Goal: Task Accomplishment & Management: Complete application form

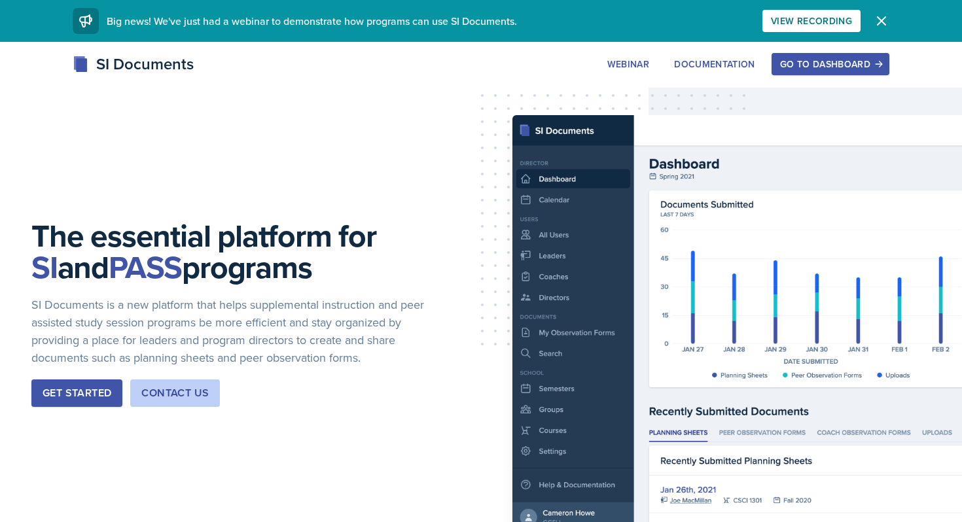
click at [822, 63] on div "Go to Dashboard" at bounding box center [830, 64] width 101 height 10
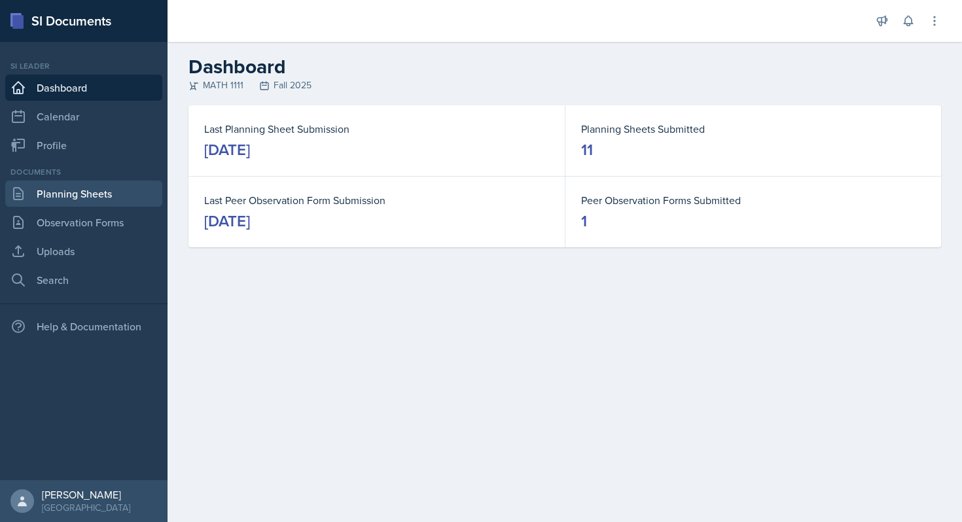
click at [75, 198] on link "Planning Sheets" at bounding box center [83, 194] width 157 height 26
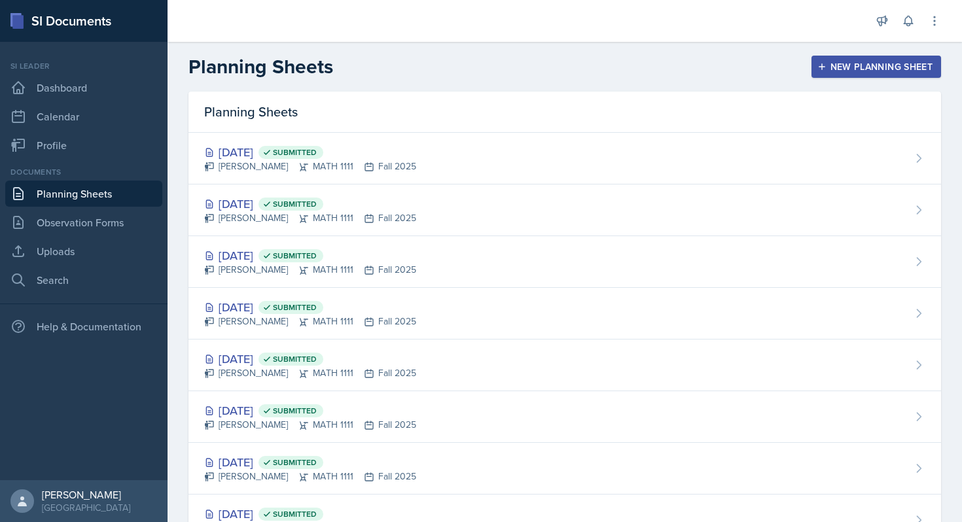
click at [858, 71] on div "New Planning Sheet" at bounding box center [876, 67] width 113 height 10
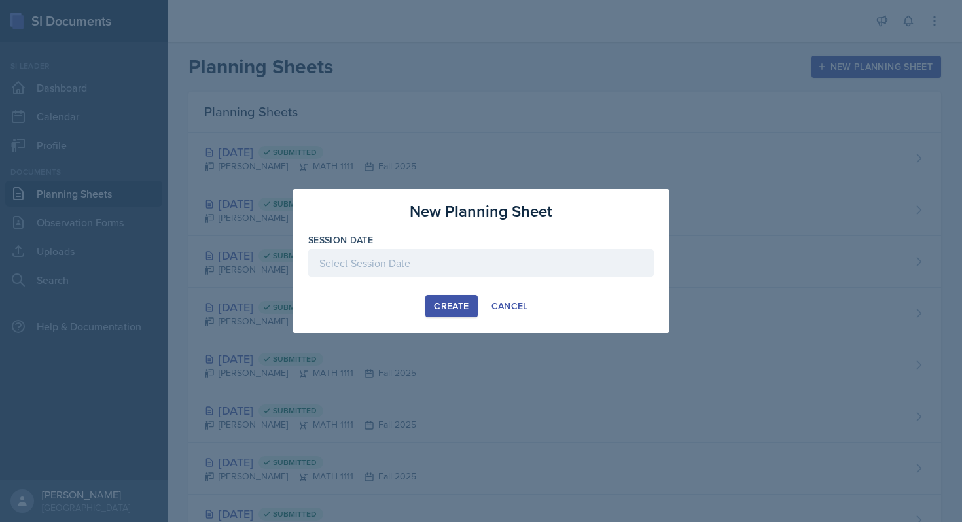
click at [590, 257] on div at bounding box center [481, 262] width 346 height 27
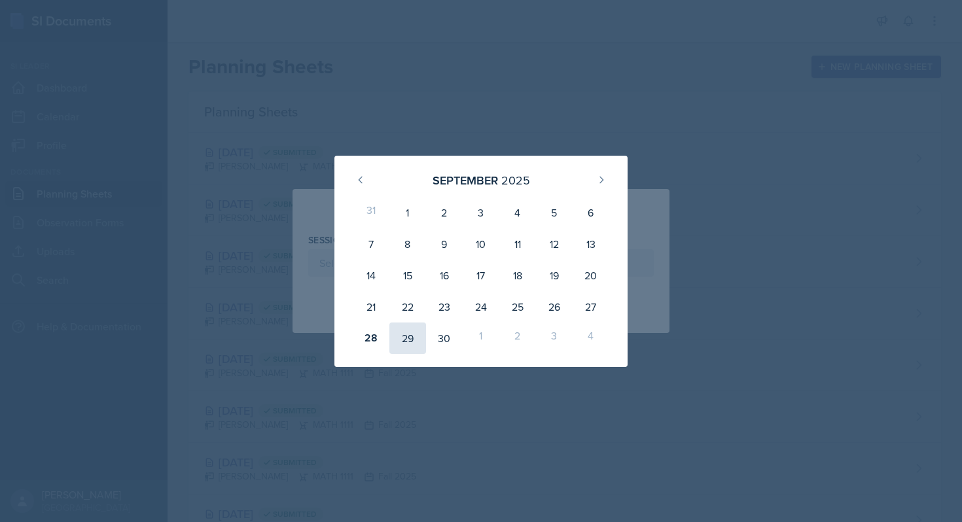
click at [408, 338] on div "29" at bounding box center [407, 338] width 37 height 31
type input "[DATE]"
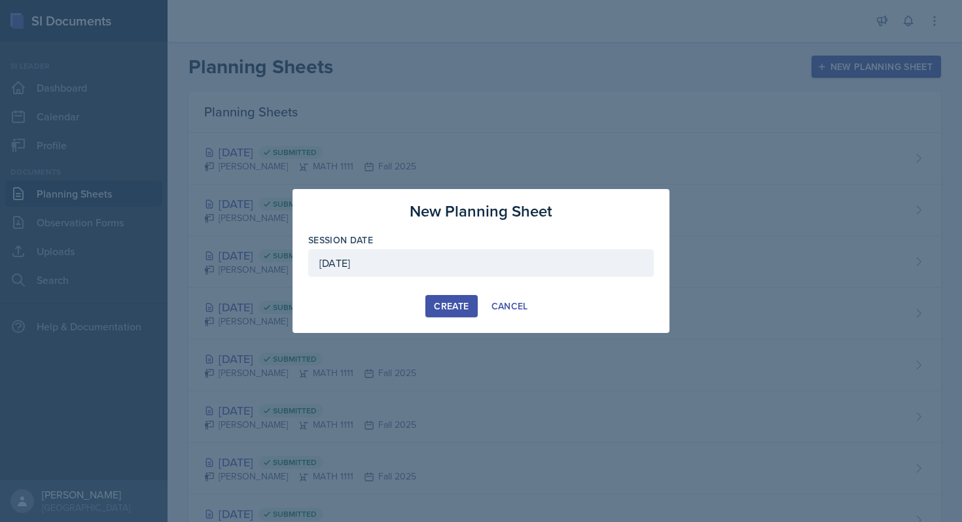
click at [461, 304] on div "Create" at bounding box center [451, 306] width 35 height 10
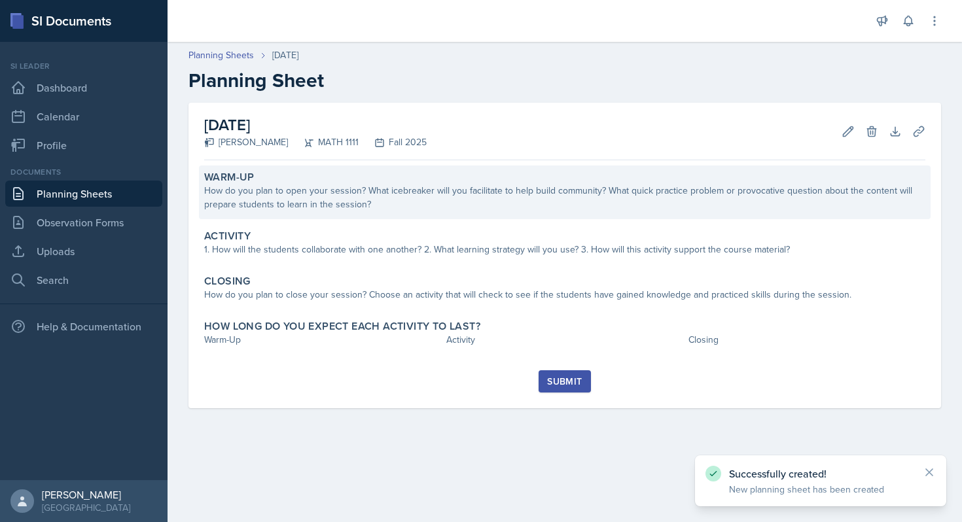
click at [490, 201] on div "How do you plan to open your session? What icebreaker will you facilitate to he…" at bounding box center [564, 197] width 721 height 27
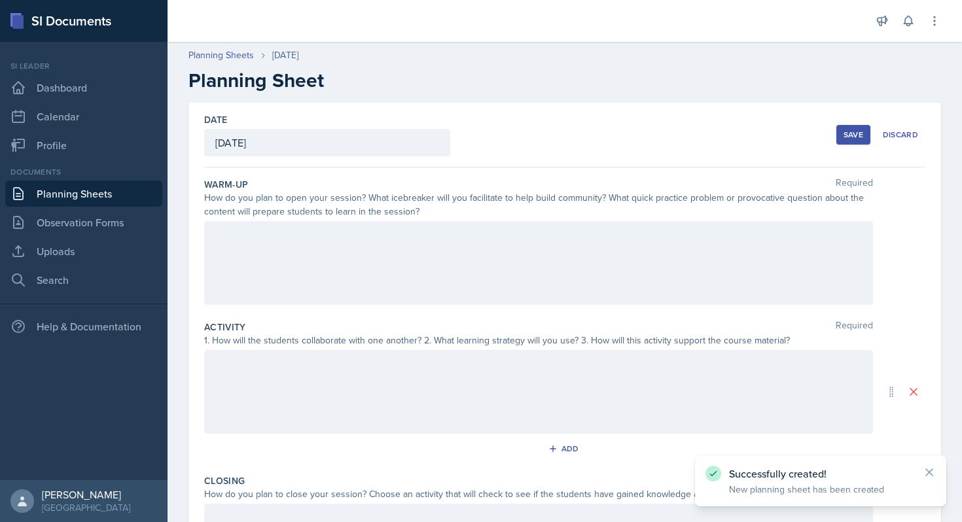
click at [384, 247] on div at bounding box center [538, 263] width 669 height 84
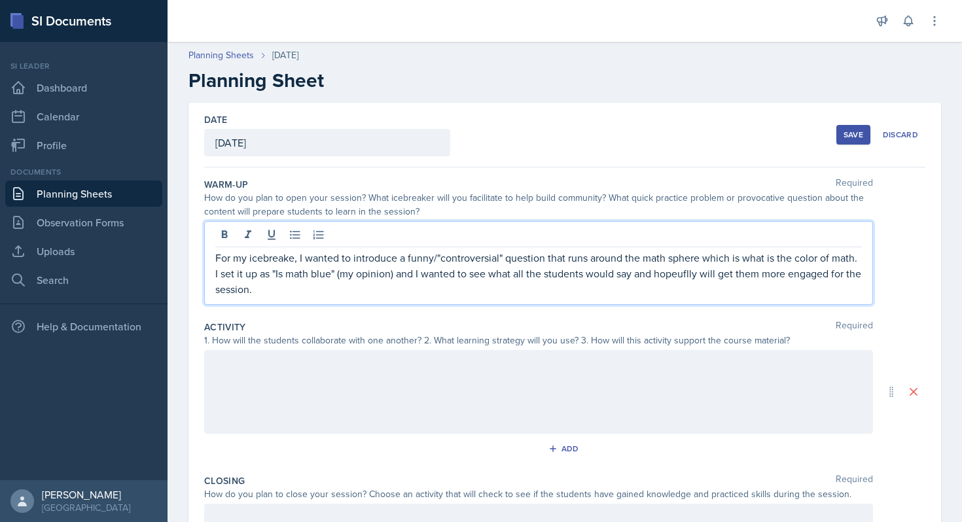
click at [272, 260] on p "For my icebreake, I wanted to introduce a funny/"controversial" question that r…" at bounding box center [538, 273] width 647 height 47
click at [285, 252] on p "For my icebreake, I wanted to introduce a funny/"controversial" question that r…" at bounding box center [538, 273] width 647 height 47
click at [690, 283] on p "For my icebreaker, I wanted to introduce a funny/"controversial" question that …" at bounding box center [538, 273] width 647 height 47
click at [747, 260] on p "For my icebreaker, I wanted to introduce a funny/"controversial" question that …" at bounding box center [538, 273] width 647 height 47
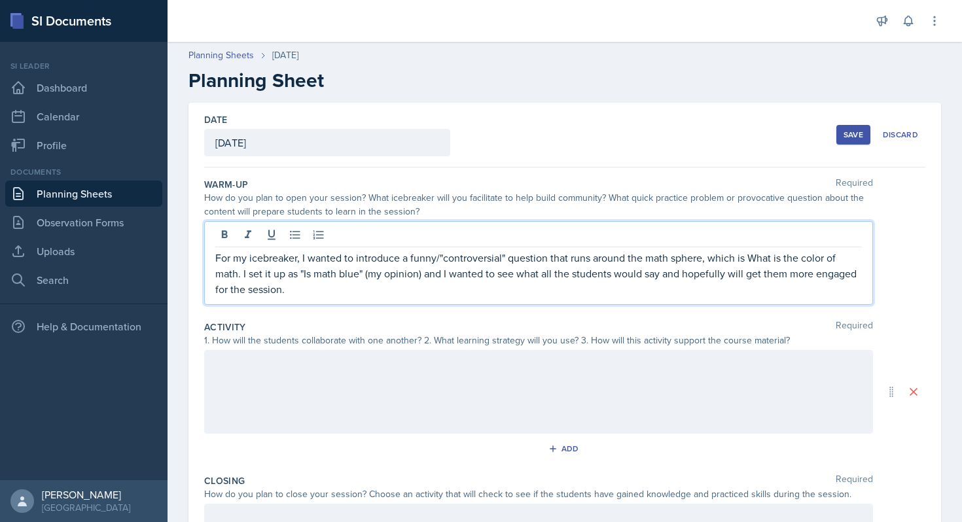
click at [238, 277] on p "For my icebreaker, I wanted to introduce a funny/"controversial" question that …" at bounding box center [538, 273] width 647 height 47
click at [745, 255] on p "For my icebreaker, I wanted to introduce a funny/"controversial" question that …" at bounding box center [538, 273] width 647 height 47
click at [747, 255] on p "For my icebreaker, I wanted to introduce a funny/"controversial" question that …" at bounding box center [538, 273] width 647 height 47
click at [668, 297] on div "For my icebreaker, I wanted to introduce a funny/"controversial" question that …" at bounding box center [538, 263] width 669 height 84
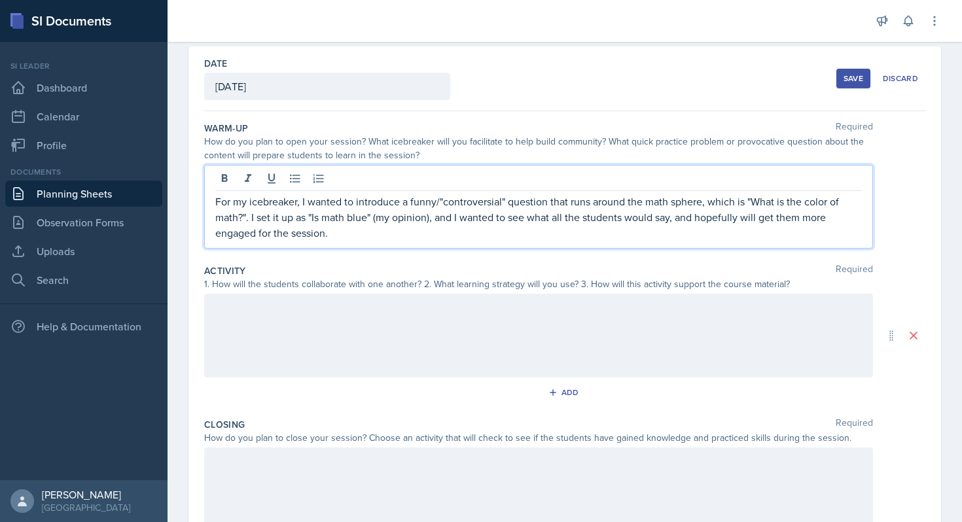
scroll to position [62, 0]
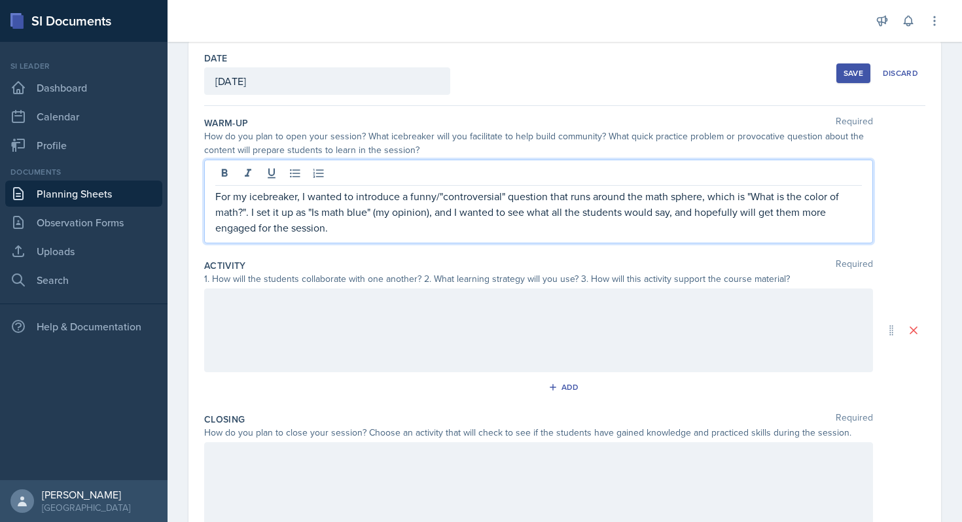
click at [436, 324] on div at bounding box center [538, 331] width 669 height 84
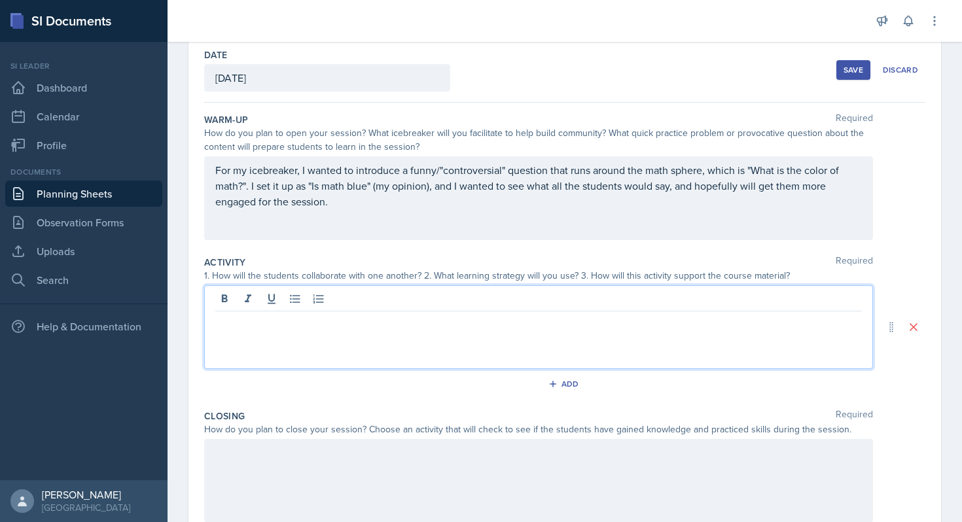
scroll to position [66, 0]
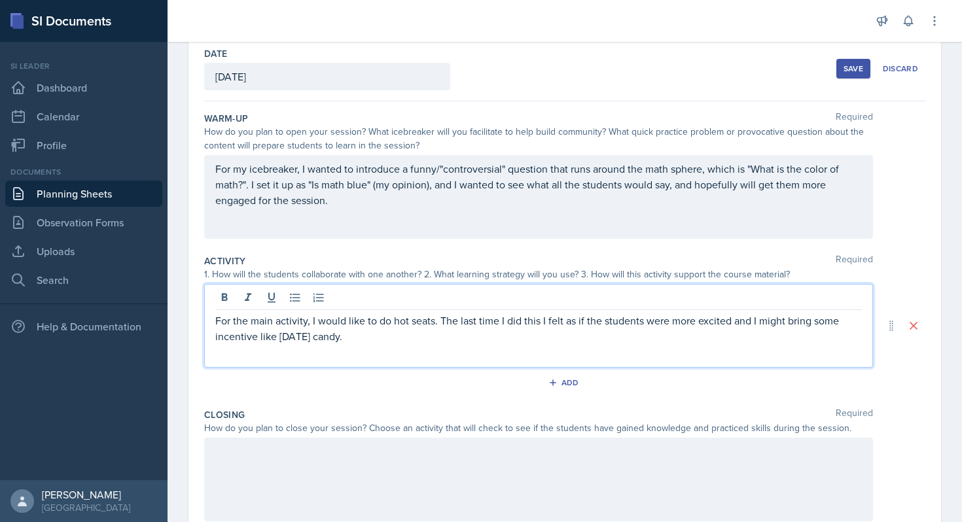
click at [390, 342] on p "For the main activity, I would like to do hot seats. The last time I did this I…" at bounding box center [538, 328] width 647 height 31
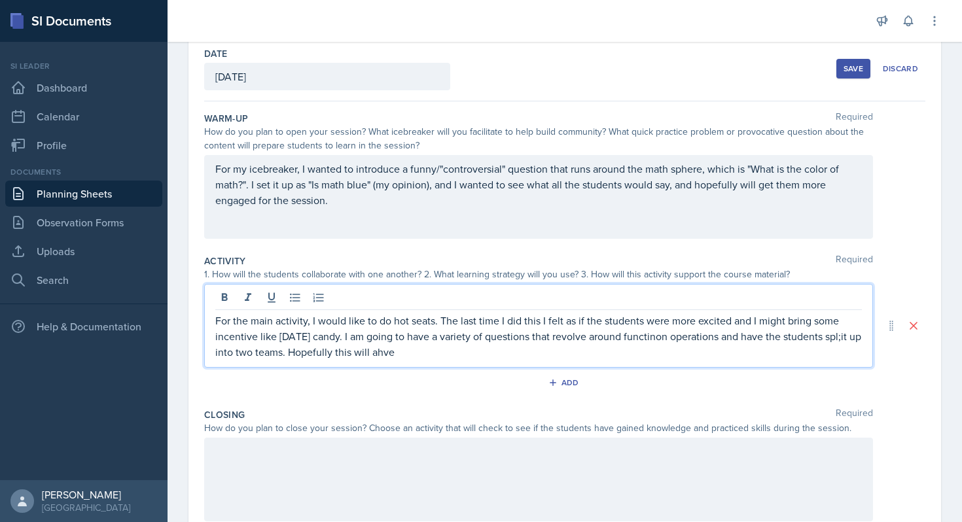
drag, startPoint x: 444, startPoint y: 353, endPoint x: 327, endPoint y: 355, distance: 117.8
click at [327, 355] on p "For the main activity, I would like to do hot seats. The last time I did this I…" at bounding box center [538, 336] width 647 height 47
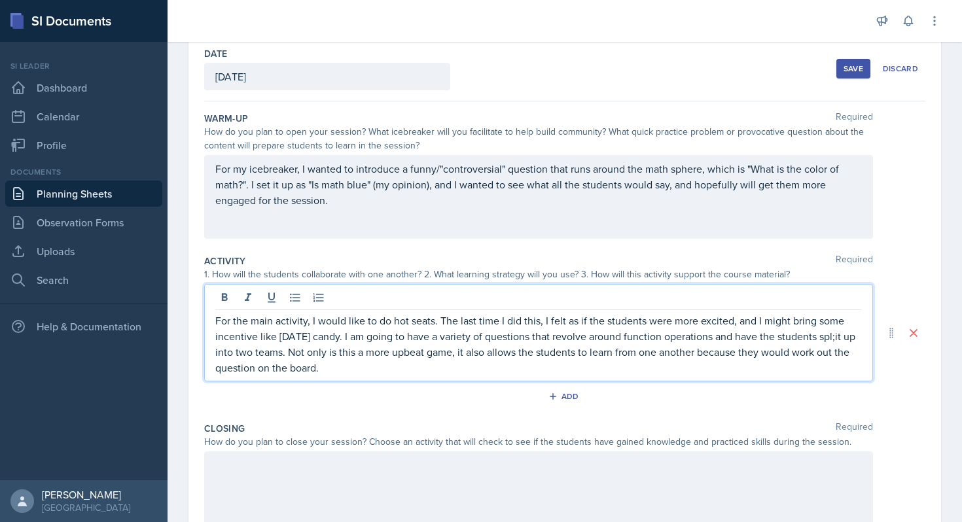
click at [584, 383] on div "Activity Required 1. How will the students collaborate with one another? 2. Wha…" at bounding box center [564, 333] width 721 height 168
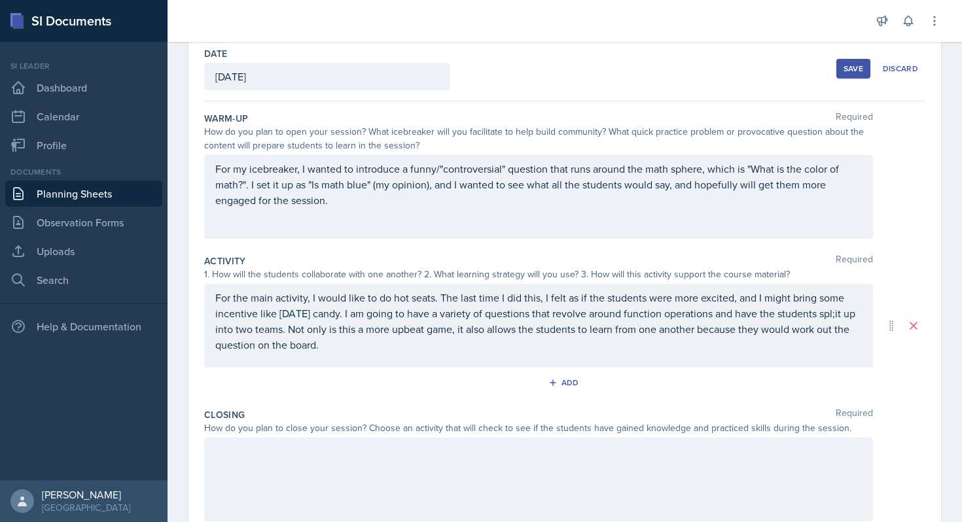
drag, startPoint x: 723, startPoint y: 387, endPoint x: 794, endPoint y: 353, distance: 79.3
click at [725, 385] on div "Add" at bounding box center [564, 385] width 721 height 25
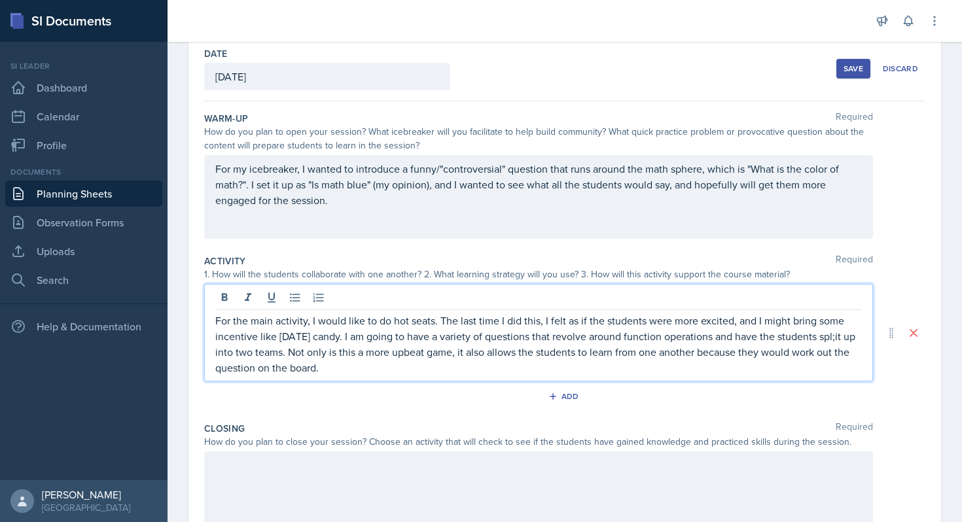
click at [859, 317] on p "For the main activity, I would like to do hot seats. The last time I did this, …" at bounding box center [538, 344] width 647 height 63
click at [478, 357] on p "For the main activity, I would like to do hot seats. The last time I did this, …" at bounding box center [538, 344] width 647 height 63
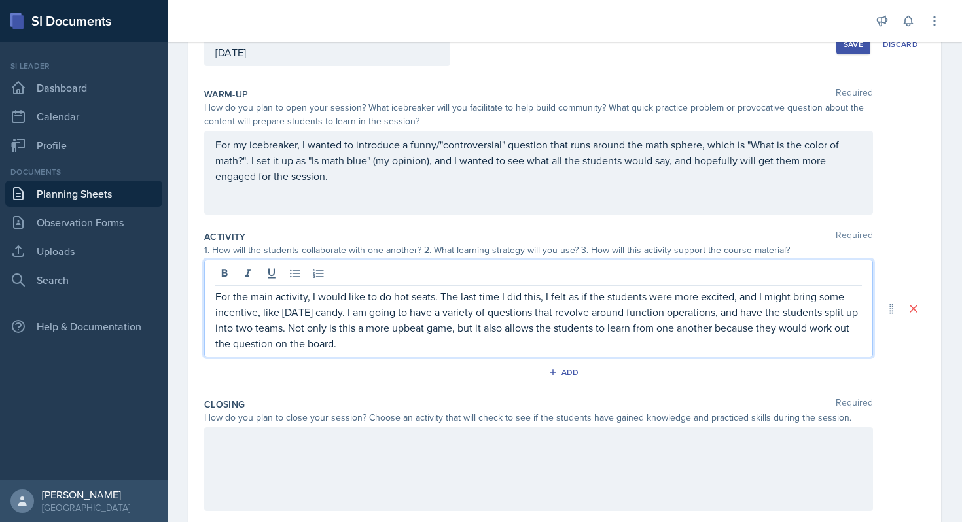
scroll to position [96, 0]
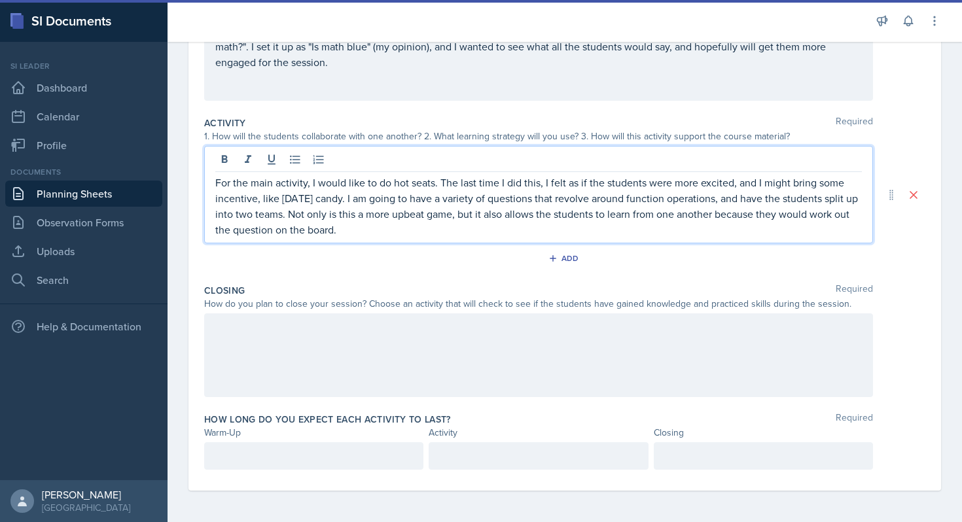
click at [409, 337] on div at bounding box center [538, 355] width 669 height 84
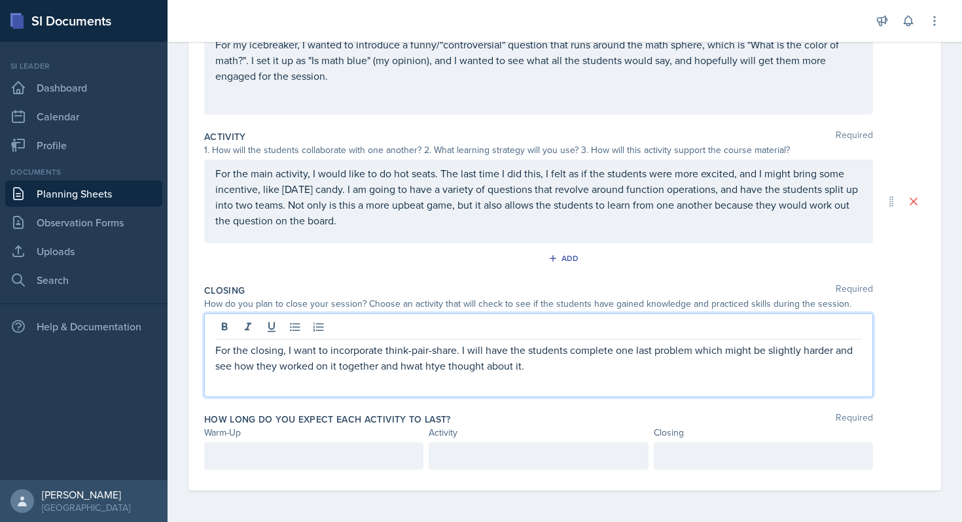
click at [401, 361] on p "For the closing, I want to incorporate think-pair-share. I will have the studen…" at bounding box center [538, 357] width 647 height 31
click at [847, 387] on div "For the closing, I want to incorporate think-pair-share. I will have the studen…" at bounding box center [538, 355] width 669 height 84
click at [637, 359] on p "For the closing, I want to incorporate think-pair-share. I will have the studen…" at bounding box center [538, 357] width 647 height 31
click at [288, 459] on div at bounding box center [313, 455] width 219 height 27
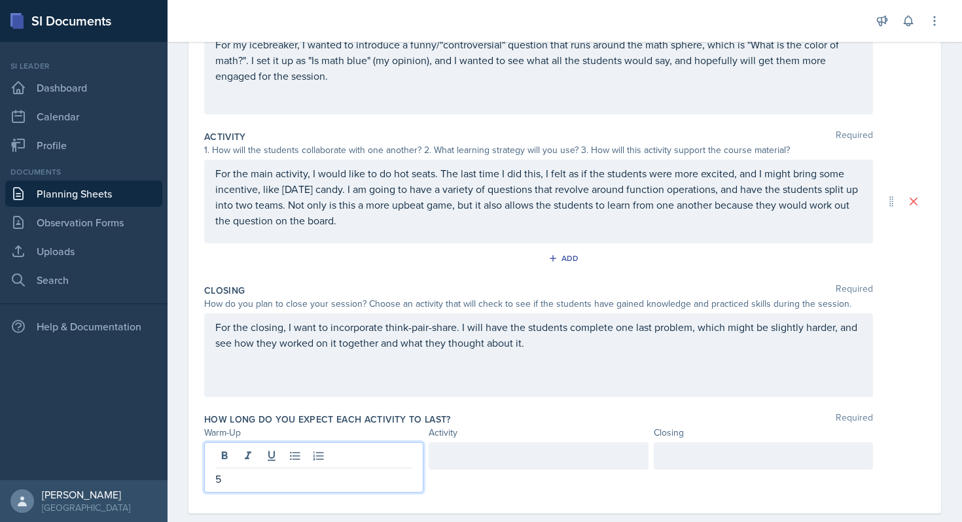
click at [480, 471] on div at bounding box center [538, 467] width 219 height 50
click at [464, 456] on div at bounding box center [538, 467] width 219 height 50
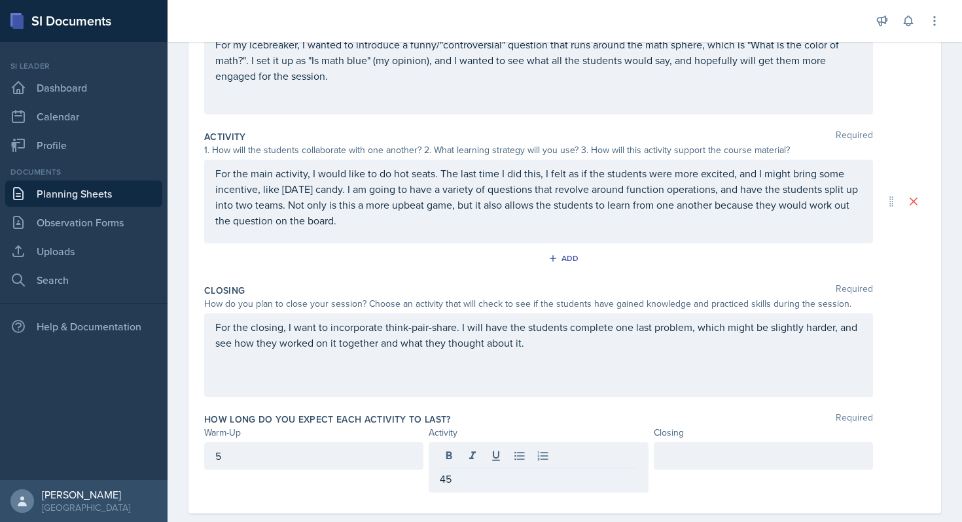
click at [694, 467] on div at bounding box center [763, 455] width 219 height 27
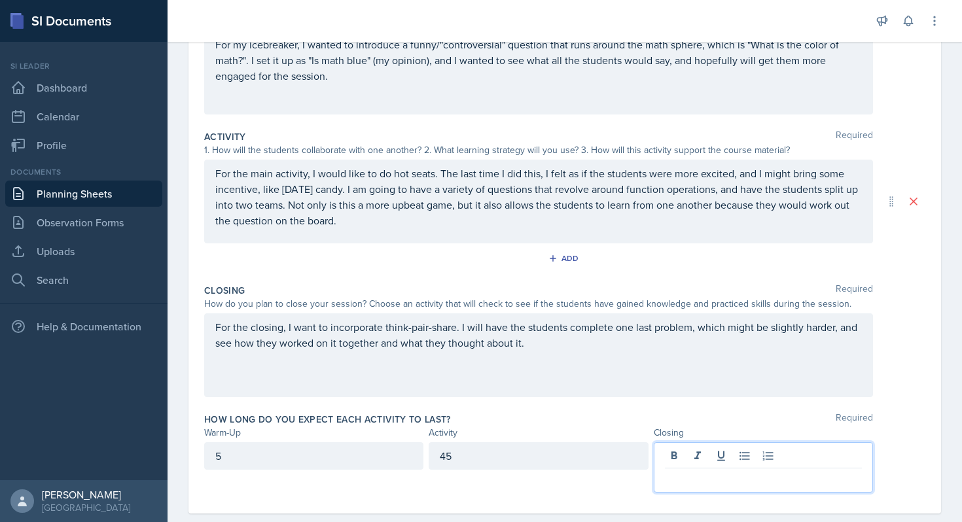
scroll to position [213, 0]
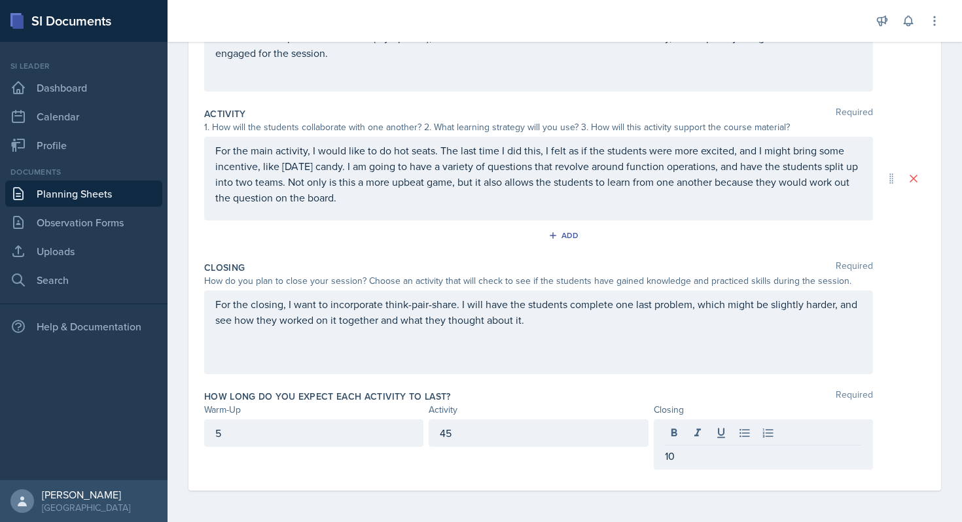
click at [530, 503] on div "Date [DATE] [DATE] 31 1 2 3 4 5 6 7 8 9 10 11 12 13 14 15 16 17 18 19 20 21 22 …" at bounding box center [565, 205] width 795 height 633
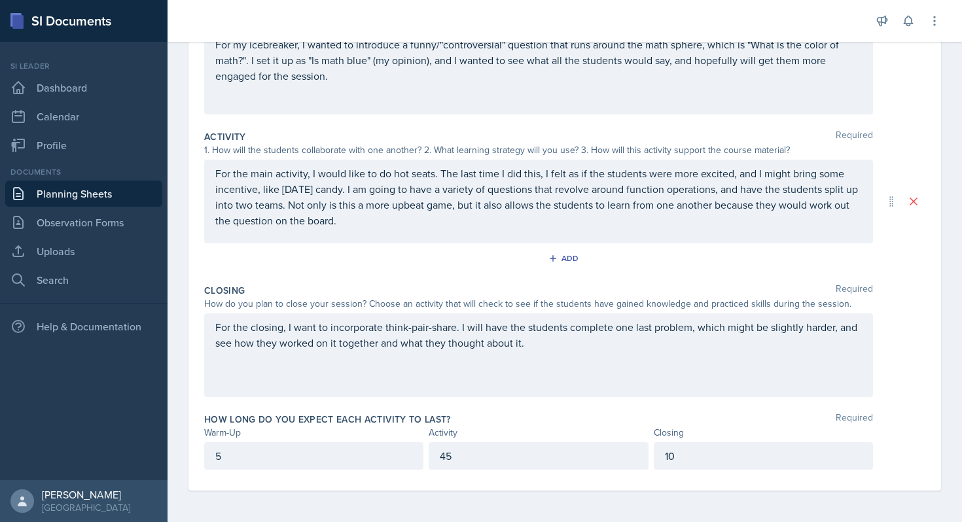
scroll to position [0, 0]
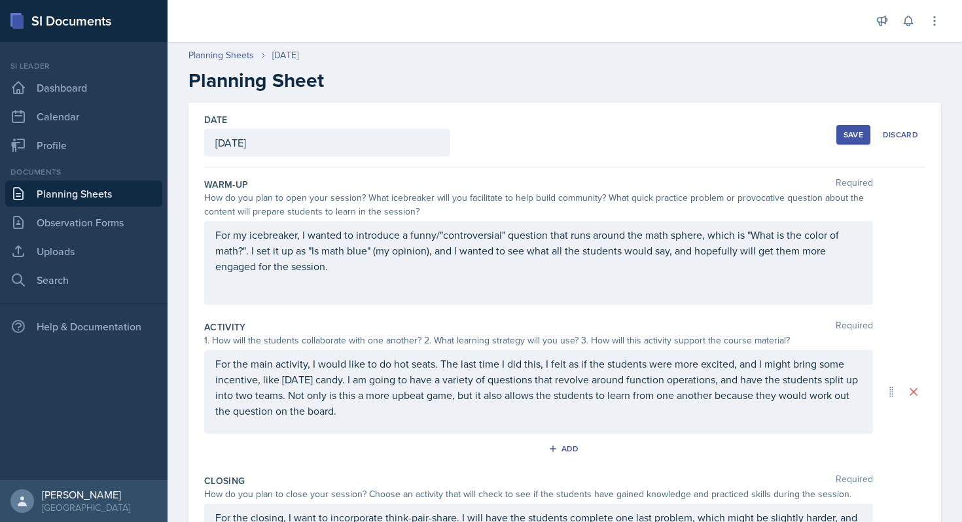
click at [846, 137] on div "Save" at bounding box center [854, 135] width 20 height 10
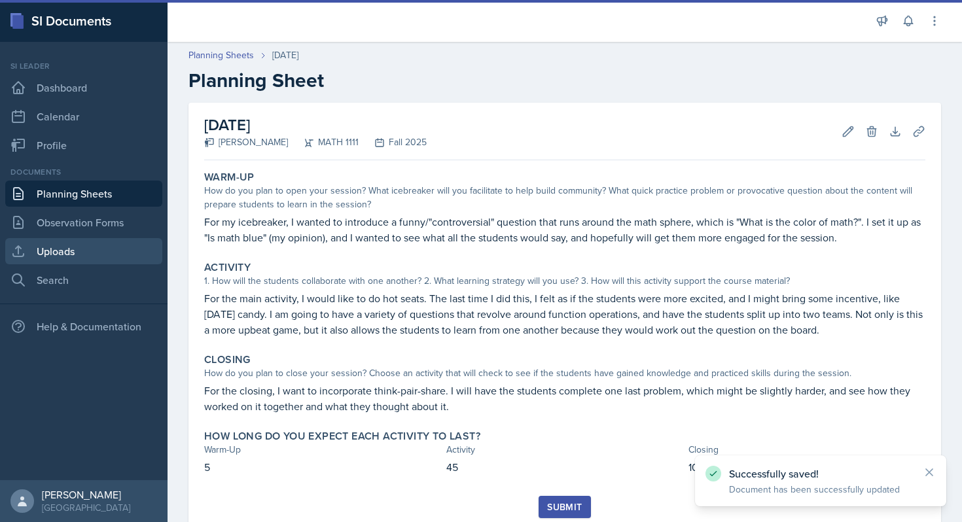
click at [85, 250] on link "Uploads" at bounding box center [83, 251] width 157 height 26
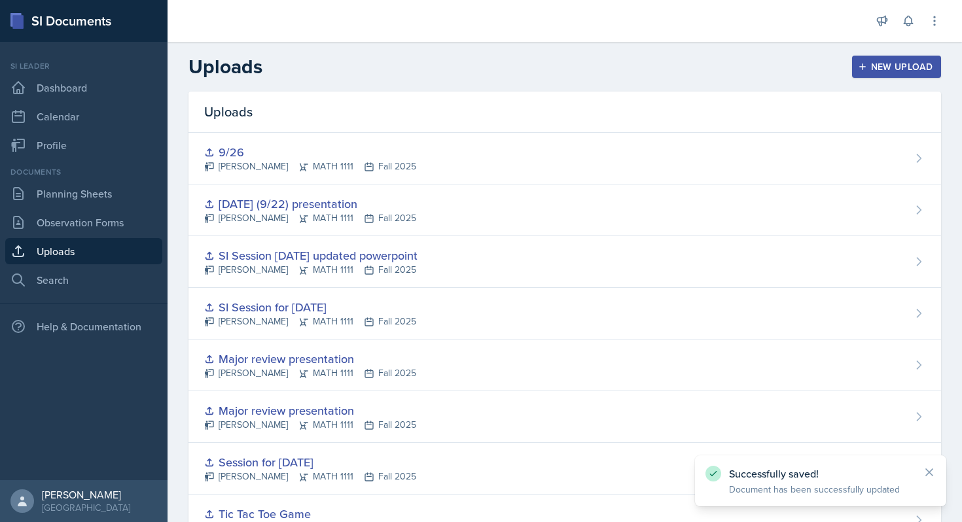
click at [857, 71] on button "New Upload" at bounding box center [897, 67] width 90 height 22
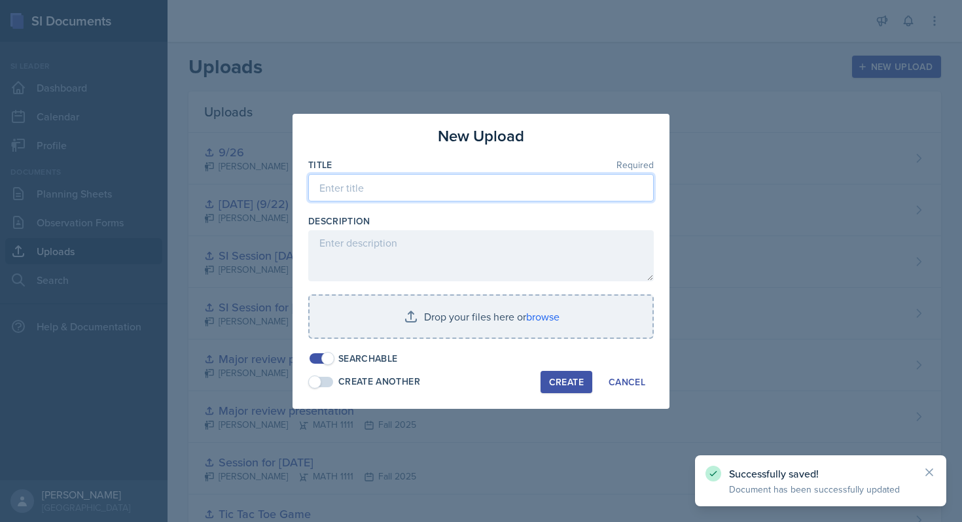
click at [438, 185] on input at bounding box center [481, 187] width 346 height 27
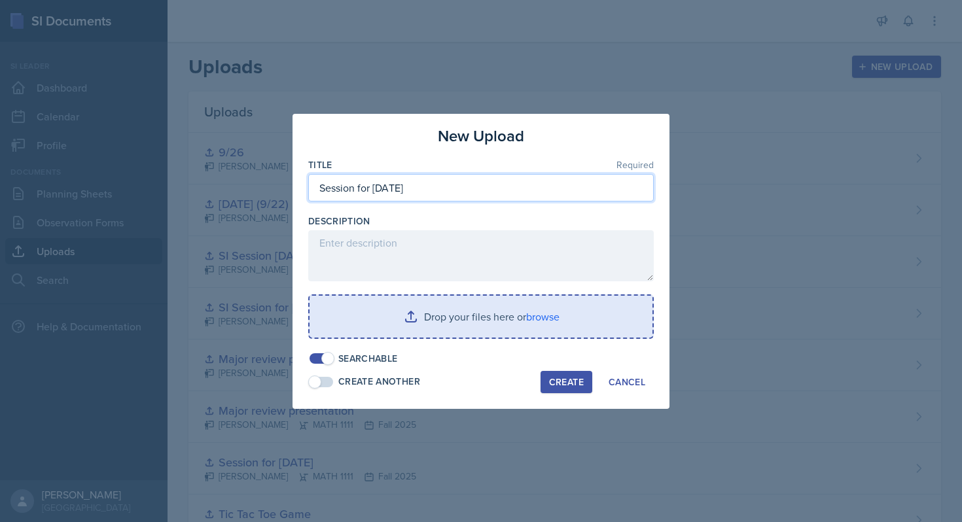
type input "Session for [DATE]"
click at [536, 323] on input "file" at bounding box center [481, 317] width 343 height 42
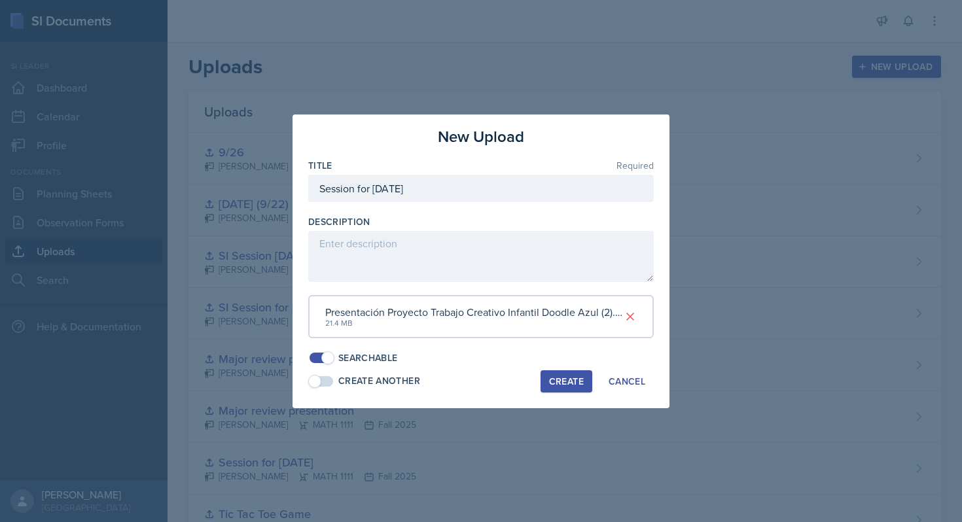
click at [552, 388] on button "Create" at bounding box center [567, 381] width 52 height 22
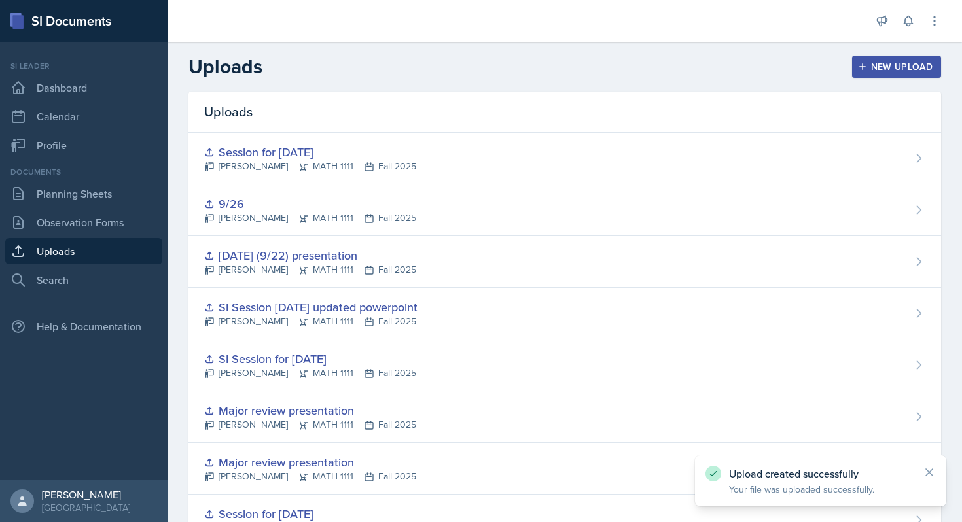
click at [87, 179] on div "Documents Planning Sheets Observation Forms Uploads Search" at bounding box center [83, 229] width 157 height 127
click at [86, 190] on link "Planning Sheets" at bounding box center [83, 194] width 157 height 26
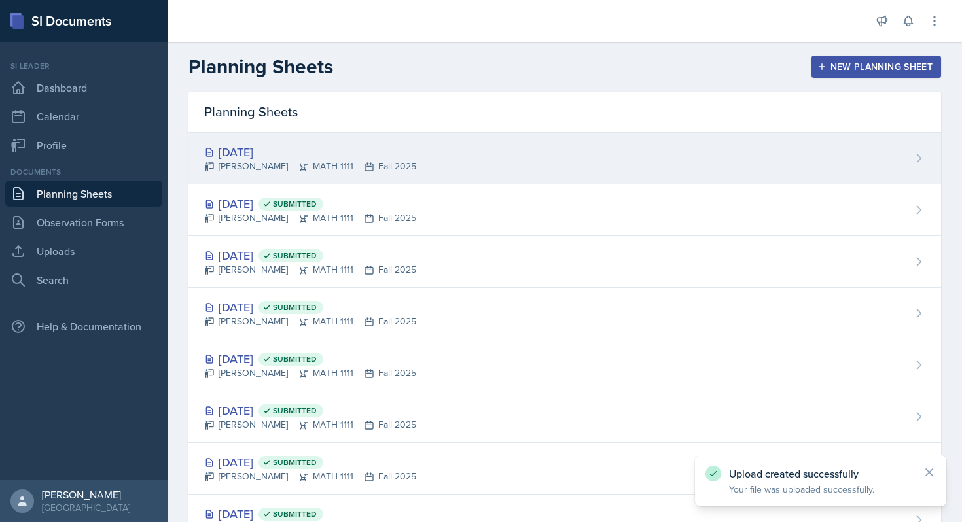
click at [761, 149] on div "[DATE] [PERSON_NAME] MATH 1111 Fall 2025" at bounding box center [564, 159] width 753 height 52
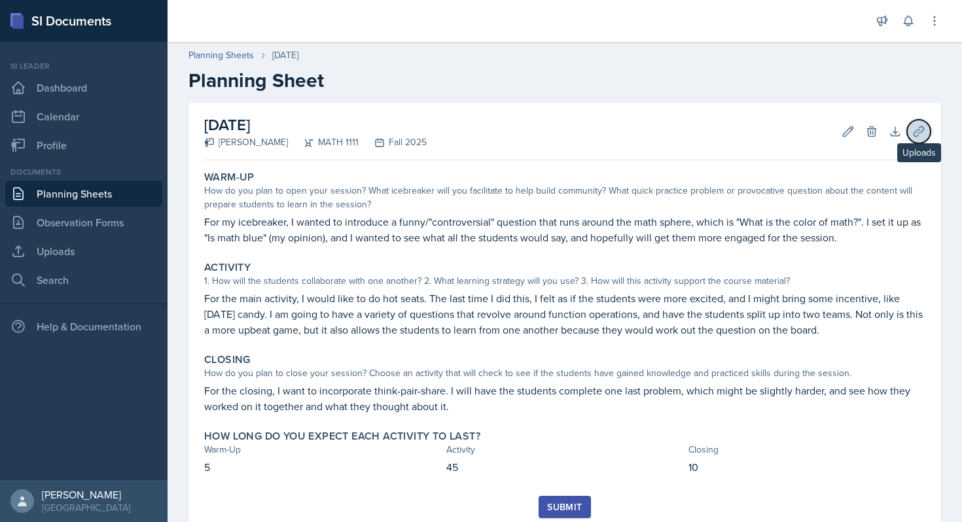
click at [923, 127] on icon at bounding box center [919, 131] width 10 height 10
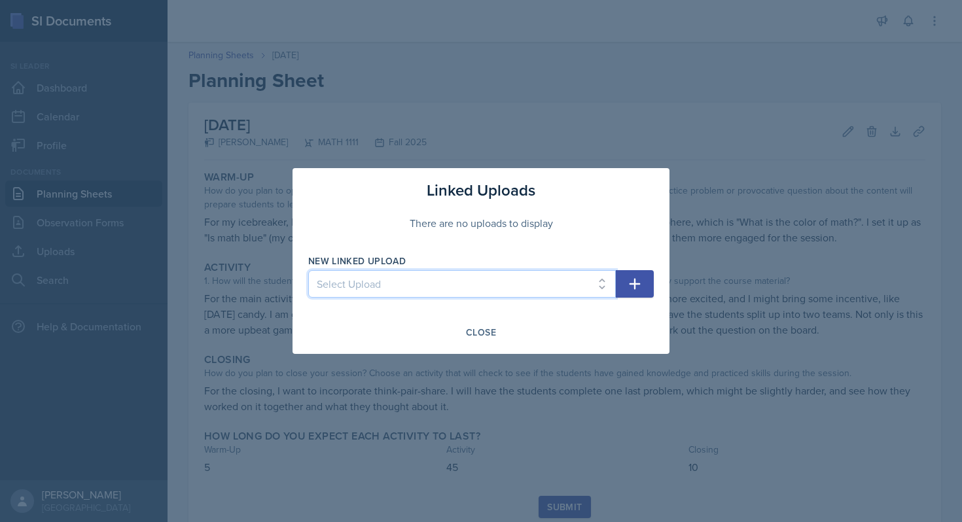
click at [599, 276] on select "Select Upload SI Mock Session PowerPoint [DATE] ([DATE]) POWERPOINT Jeapordy fo…" at bounding box center [462, 283] width 308 height 27
select select "82c4c645-a091-439a-baef-bb8fc704569b"
click at [308, 270] on select "Select Upload SI Mock Session PowerPoint [DATE] ([DATE]) POWERPOINT Jeapordy fo…" at bounding box center [462, 283] width 308 height 27
click at [478, 330] on div "Close" at bounding box center [481, 332] width 30 height 10
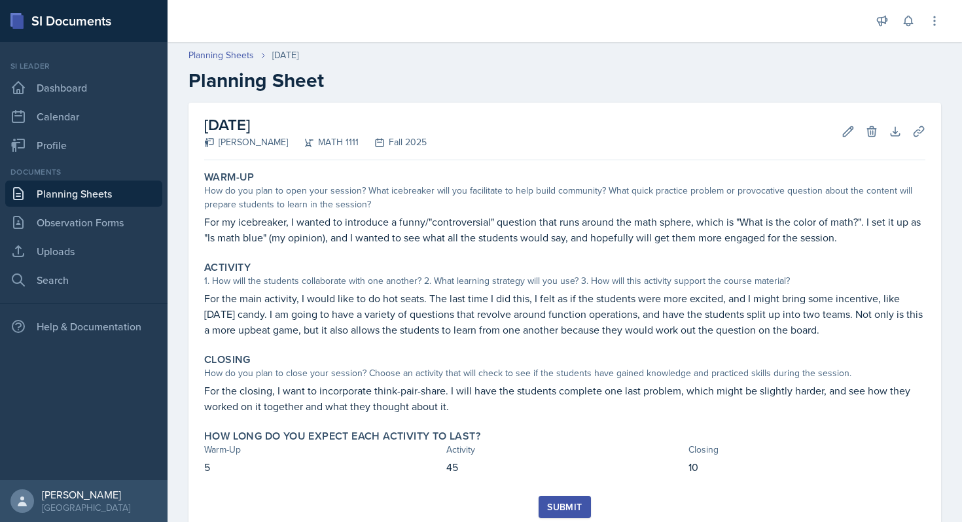
click at [575, 503] on div "Submit" at bounding box center [564, 507] width 35 height 10
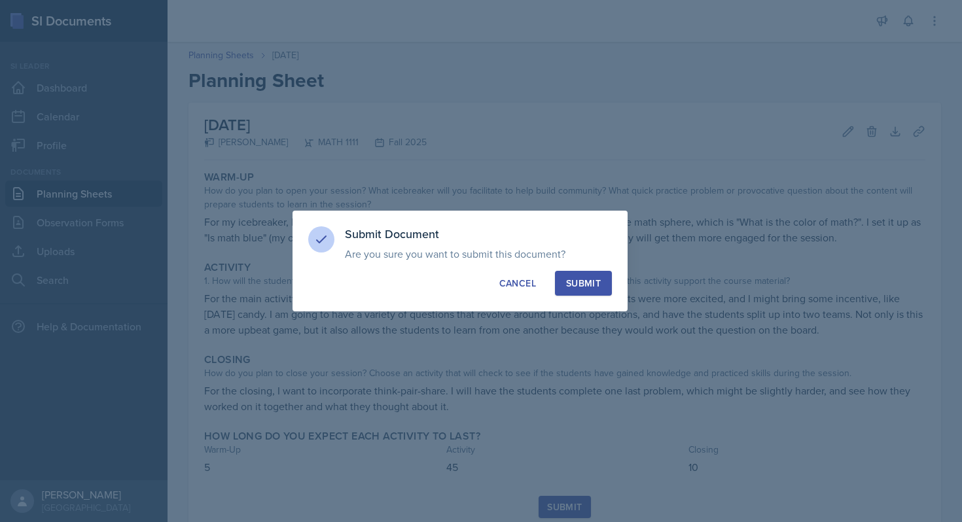
click at [578, 277] on div "Submit" at bounding box center [583, 283] width 35 height 13
